Goal: Information Seeking & Learning: Find specific fact

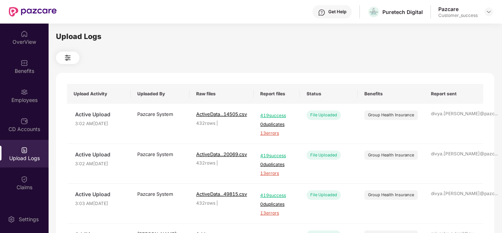
click at [10, 45] on div "OverView" at bounding box center [24, 41] width 49 height 7
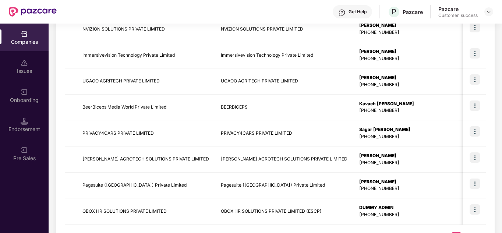
scroll to position [233, 0]
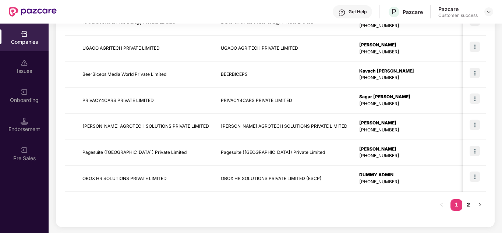
click at [467, 206] on link "2" at bounding box center [469, 204] width 12 height 11
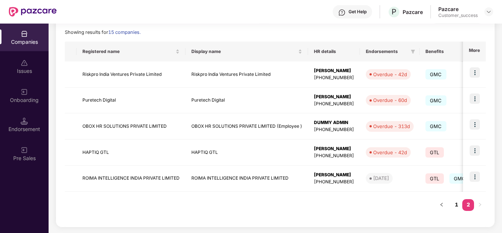
click at [298, 208] on div "Registered name Display name HR details Endorsements Benefits Earliest Renewal …" at bounding box center [275, 130] width 421 height 176
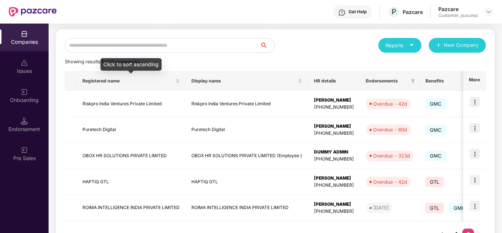
scroll to position [59, 0]
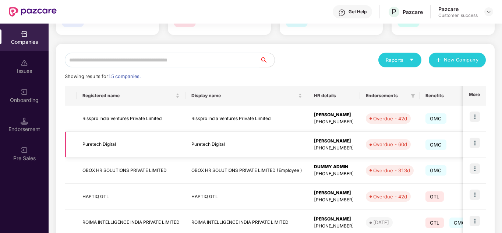
click at [473, 139] on img at bounding box center [475, 143] width 10 height 10
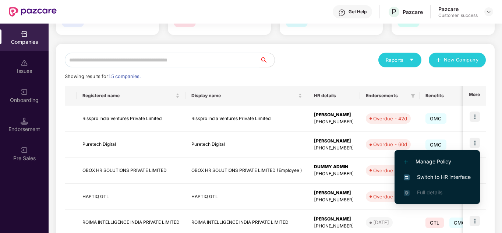
click at [442, 176] on span "Switch to HR interface" at bounding box center [437, 177] width 67 height 8
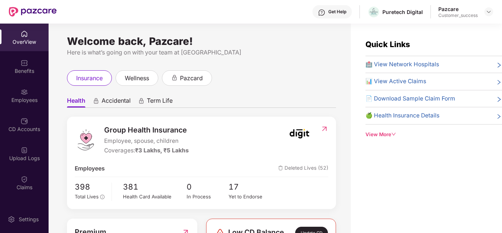
click at [370, 187] on div "Quick Links 🏥 View Network Hospitals 📊 View Active Claims 📄 Download Sample Cla…" at bounding box center [426, 140] width 151 height 233
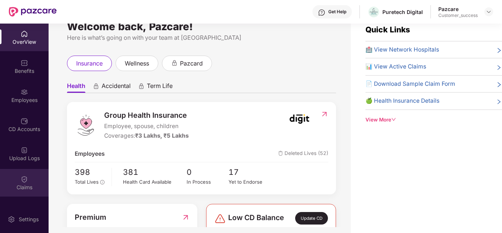
click at [25, 179] on img at bounding box center [24, 179] width 7 height 7
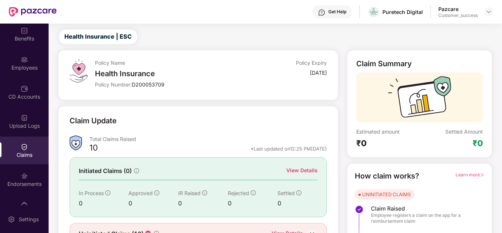
scroll to position [40, 0]
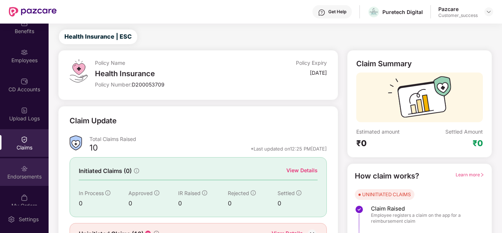
click at [29, 171] on div "Endorsements" at bounding box center [24, 172] width 49 height 28
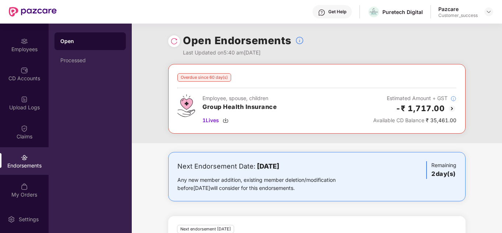
scroll to position [15, 0]
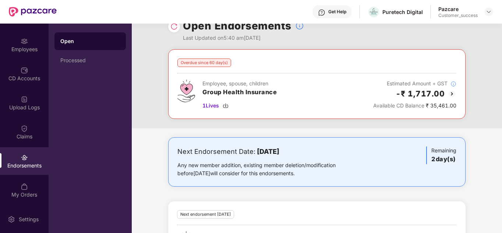
click at [261, 123] on div "Overdue since 60 day(s) Employee, spouse, children Group Health Insurance 1 Liv…" at bounding box center [317, 88] width 371 height 79
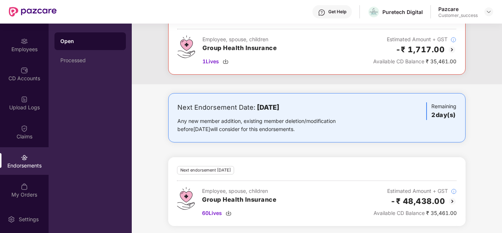
scroll to position [61, 0]
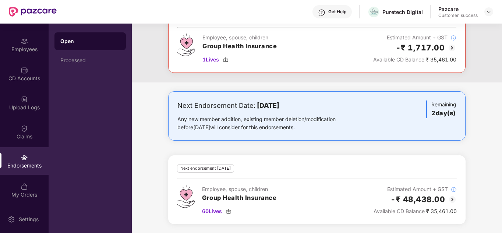
click at [311, 149] on div "Next Endorsement Date: [DATE] Any new member addition, existing member deletion…" at bounding box center [317, 162] width 371 height 142
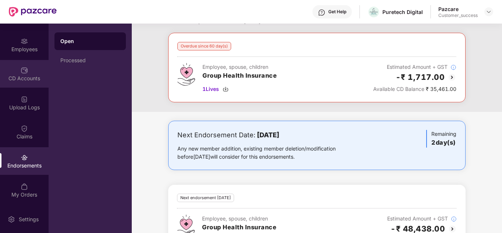
scroll to position [0, 0]
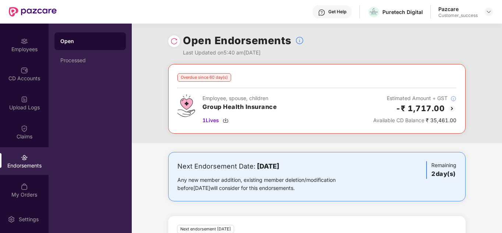
drag, startPoint x: 46, startPoint y: 82, endPoint x: 46, endPoint y: 68, distance: 13.6
click at [46, 68] on div "OverView Benefits Employees CD Accounts Upload Logs Claims Endorsements My Orde…" at bounding box center [24, 115] width 49 height 182
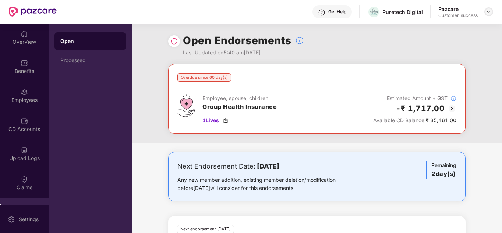
click at [490, 13] on img at bounding box center [489, 12] width 6 height 6
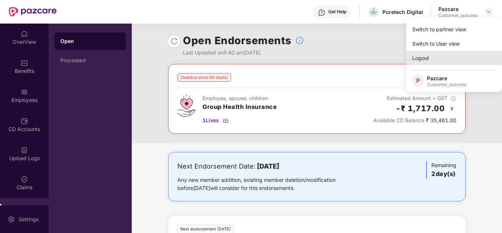
click at [441, 60] on div "Logout" at bounding box center [455, 58] width 96 height 14
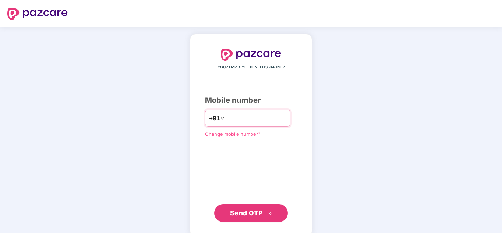
type input "**********"
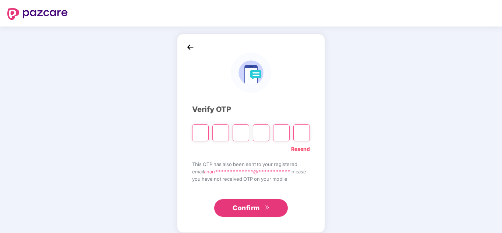
paste input "*"
type input "*"
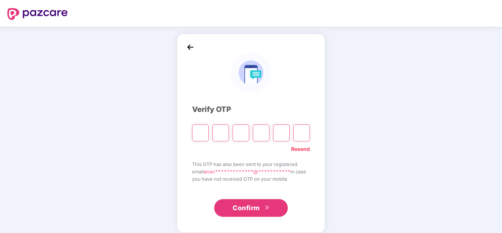
type input "*"
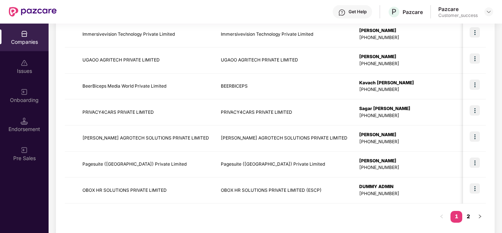
click at [472, 220] on link "2" at bounding box center [469, 216] width 12 height 11
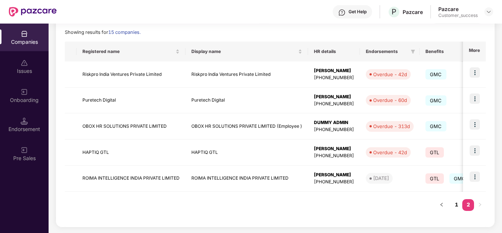
scroll to position [103, 0]
click at [474, 98] on img at bounding box center [475, 99] width 10 height 10
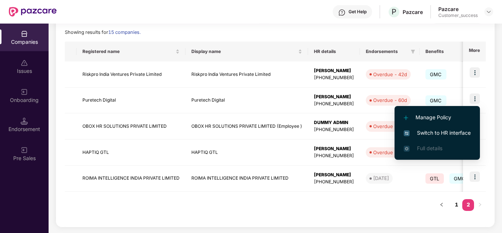
click at [436, 130] on span "Switch to HR interface" at bounding box center [437, 133] width 67 height 8
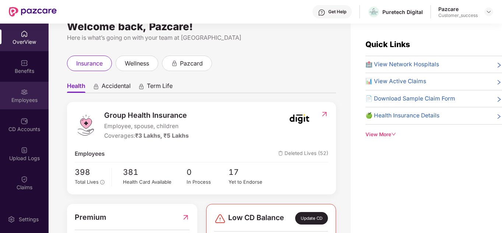
click at [20, 101] on div "Employees" at bounding box center [24, 100] width 49 height 7
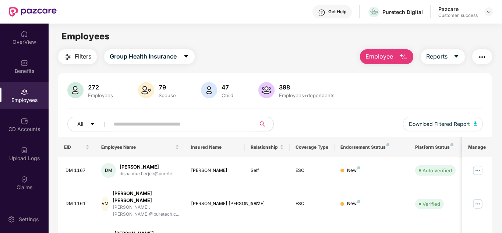
click at [73, 57] on button "Filters" at bounding box center [77, 56] width 39 height 15
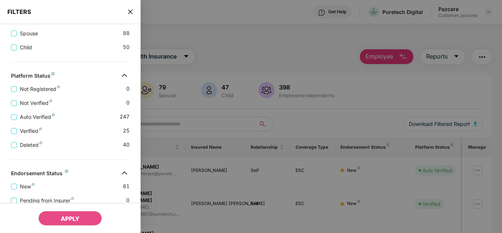
scroll to position [233, 0]
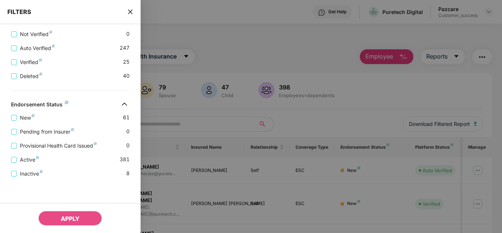
click at [130, 12] on icon "close" at bounding box center [130, 12] width 4 height 4
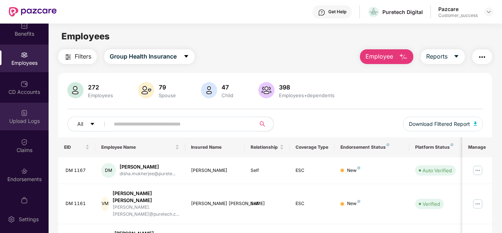
scroll to position [38, 0]
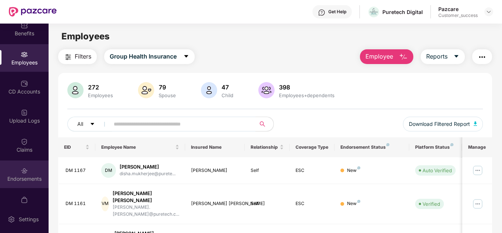
click at [19, 170] on div "Endorsements" at bounding box center [24, 175] width 49 height 28
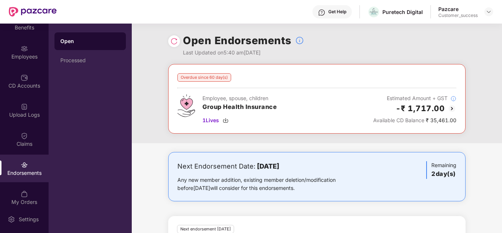
scroll to position [44, 0]
click at [313, 141] on div "Overdue since 60 day(s) Employee, spouse, children Group Health Insurance 1 Liv…" at bounding box center [317, 103] width 371 height 79
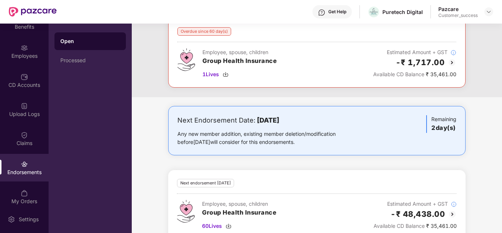
scroll to position [0, 0]
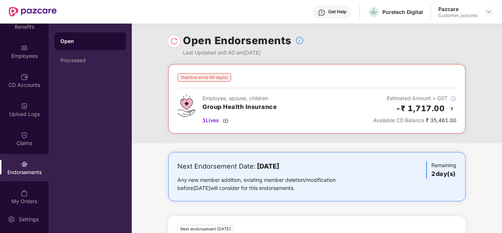
click at [305, 144] on div "Overdue since 60 day(s) Employee, spouse, children Group Health Insurance 1 Liv…" at bounding box center [317, 179] width 371 height 230
click at [208, 120] on span "1 Lives" at bounding box center [211, 120] width 17 height 8
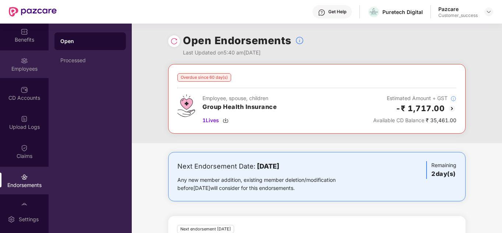
click at [13, 68] on div "Employees" at bounding box center [24, 68] width 49 height 7
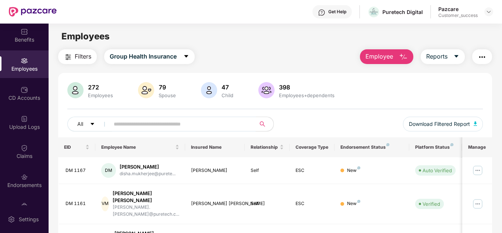
click at [132, 126] on input "text" at bounding box center [180, 124] width 132 height 11
paste input "******"
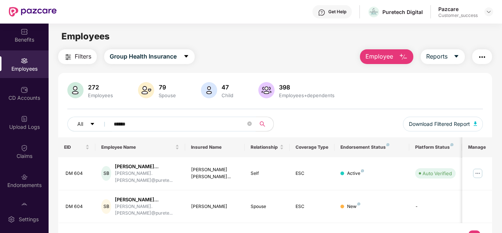
type input "******"
click at [202, 213] on div "EID Employee Name Insured Name Relationship Coverage Type Endorsement Status Pl…" at bounding box center [275, 193] width 435 height 112
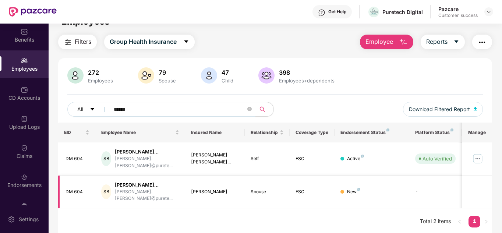
scroll to position [24, 0]
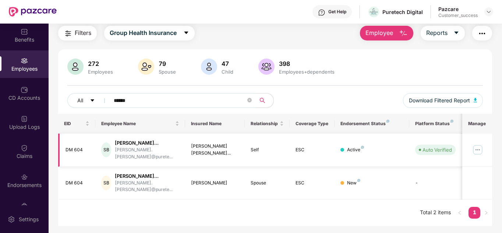
click at [480, 145] on img at bounding box center [478, 150] width 12 height 12
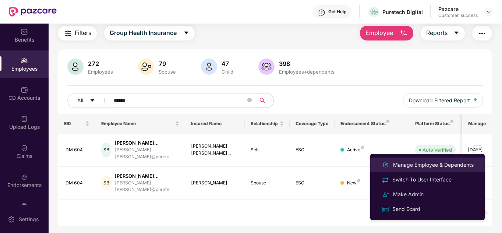
click at [440, 165] on div "Manage Employee & Dependents" at bounding box center [434, 165] width 84 height 8
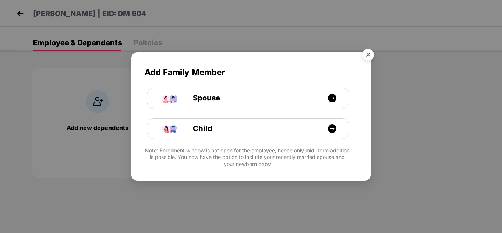
click at [368, 54] on img "Close" at bounding box center [368, 56] width 21 height 21
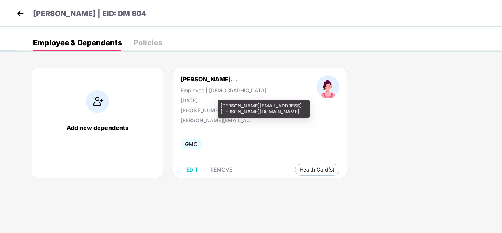
click at [182, 120] on div "[PERSON_NAME][EMAIL_ADDRESS][PERSON_NAME][DOMAIN_NAME]" at bounding box center [218, 120] width 74 height 6
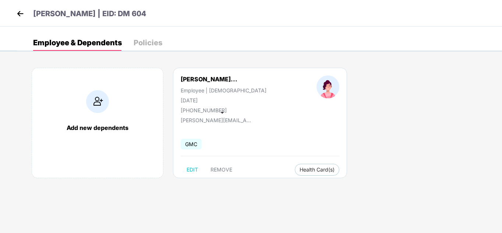
click at [219, 120] on div "[PERSON_NAME][EMAIL_ADDRESS][PERSON_NAME][DOMAIN_NAME]" at bounding box center [218, 120] width 74 height 6
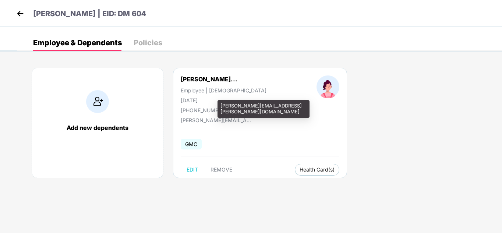
click at [181, 120] on div "[PERSON_NAME][EMAIL_ADDRESS][PERSON_NAME][DOMAIN_NAME]" at bounding box center [218, 120] width 74 height 6
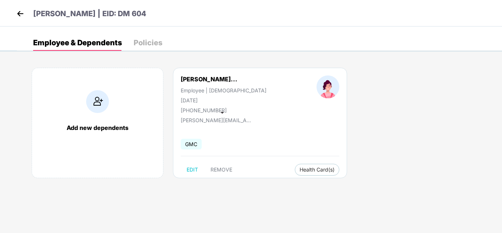
click at [222, 113] on span at bounding box center [223, 113] width 4 height 2
click at [222, 112] on span at bounding box center [223, 113] width 4 height 2
click at [222, 123] on div "[PERSON_NAME][EMAIL_ADDRESS][PERSON_NAME][DOMAIN_NAME]" at bounding box center [218, 120] width 74 height 6
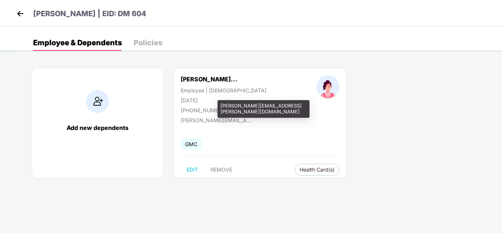
click at [218, 121] on div "[PERSON_NAME][EMAIL_ADDRESS][PERSON_NAME][DOMAIN_NAME]" at bounding box center [218, 120] width 74 height 6
click at [225, 121] on div "[PERSON_NAME][EMAIL_ADDRESS][PERSON_NAME][DOMAIN_NAME]" at bounding box center [218, 120] width 74 height 6
drag, startPoint x: 221, startPoint y: 105, endPoint x: 294, endPoint y: 104, distance: 72.2
click at [294, 104] on div "[PERSON_NAME][EMAIL_ADDRESS][PERSON_NAME][DOMAIN_NAME]" at bounding box center [264, 108] width 92 height 17
copy div "[PERSON_NAME][EMAIL_ADDRESS][PERSON_NAME][DOMAIN_NAME]"
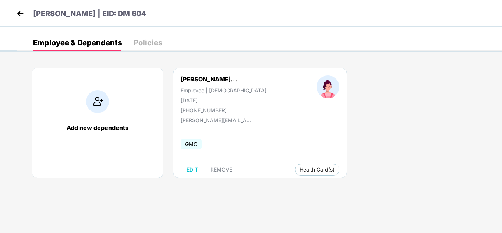
click at [20, 14] on img at bounding box center [20, 13] width 11 height 11
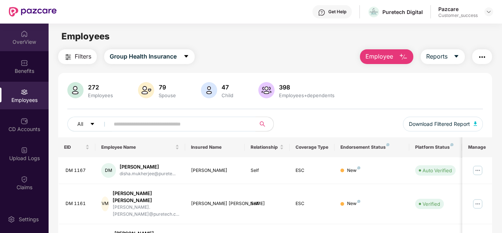
click at [28, 39] on div "OverView" at bounding box center [24, 41] width 49 height 7
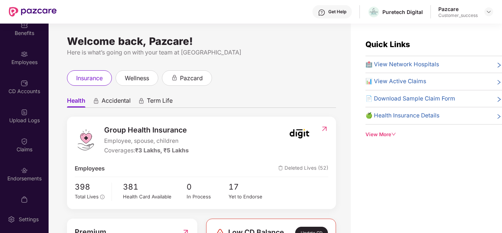
scroll to position [51, 0]
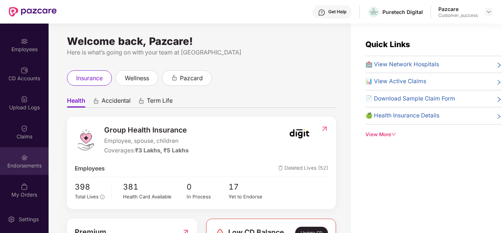
click at [36, 155] on div "Endorsements" at bounding box center [24, 161] width 49 height 28
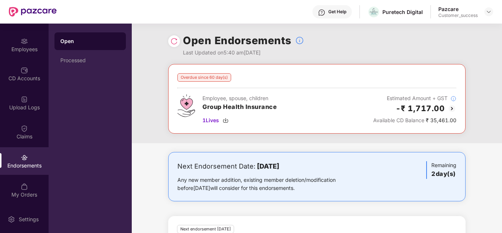
click at [158, 143] on div "Overdue since 60 day(s) Employee, spouse, children Group Health Insurance 1 Liv…" at bounding box center [317, 103] width 371 height 79
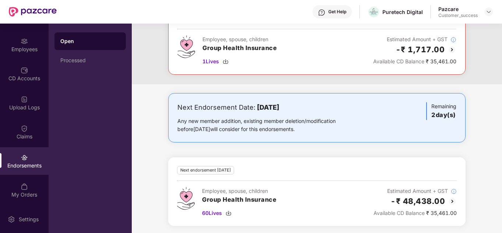
scroll to position [61, 0]
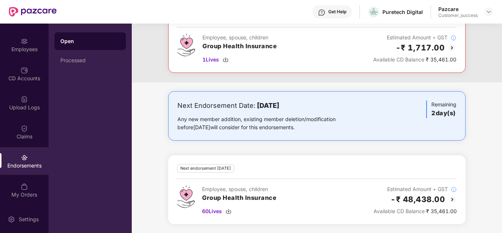
click at [493, 59] on div "Overdue since 60 day(s) Employee, spouse, children Group Health Insurance 1 Liv…" at bounding box center [317, 42] width 371 height 79
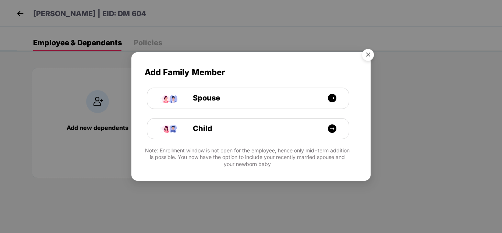
click at [367, 57] on img "Close" at bounding box center [368, 56] width 21 height 21
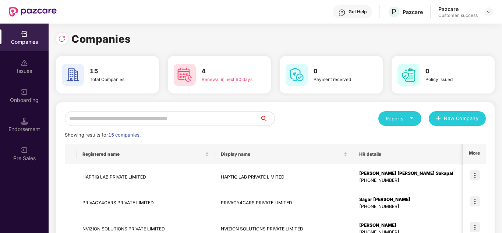
click at [27, 42] on div "Companies" at bounding box center [24, 41] width 49 height 7
